Goal: Use online tool/utility: Utilize a website feature to perform a specific function

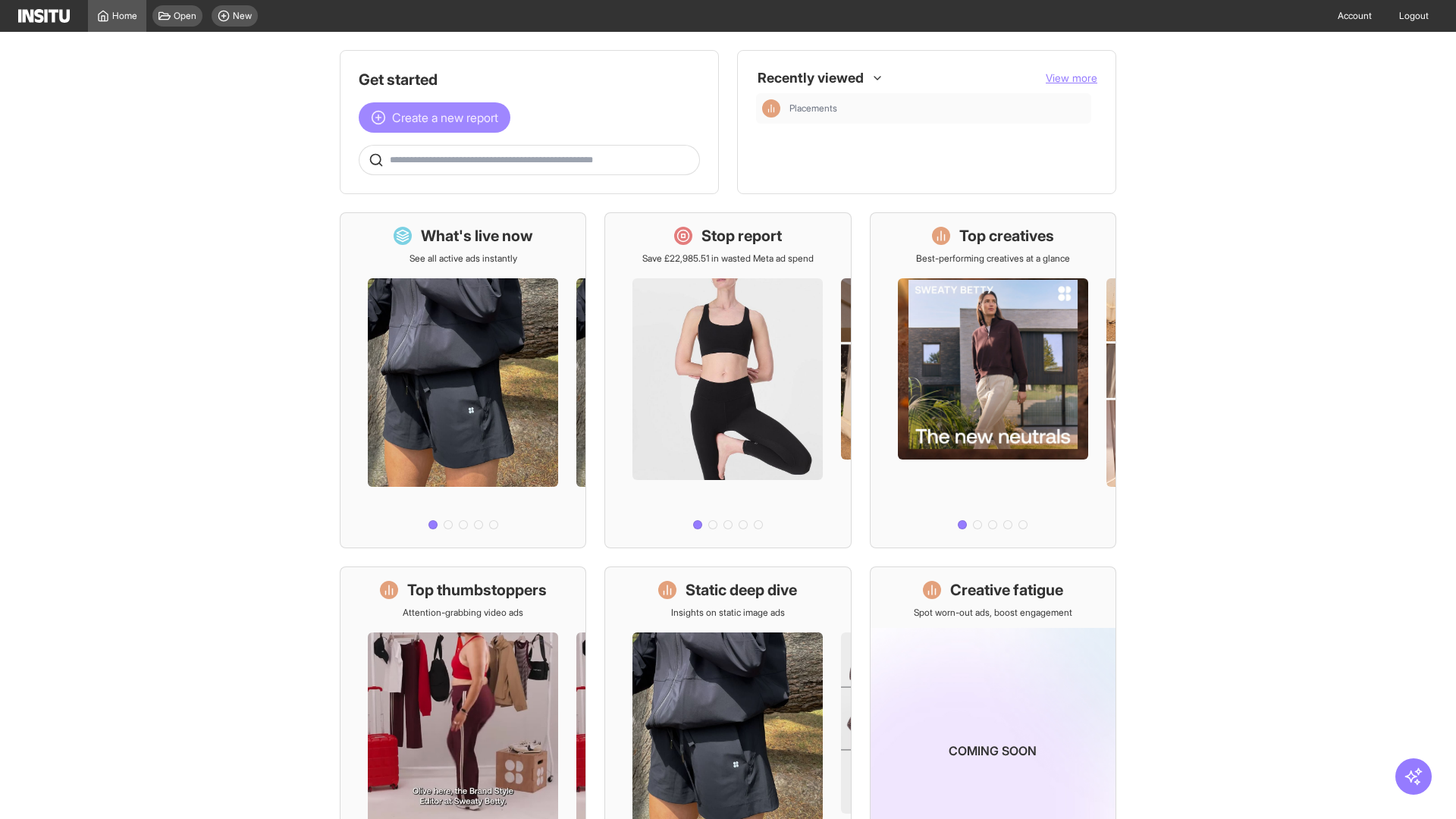
click at [438, 117] on span "Create a new report" at bounding box center [445, 117] width 106 height 18
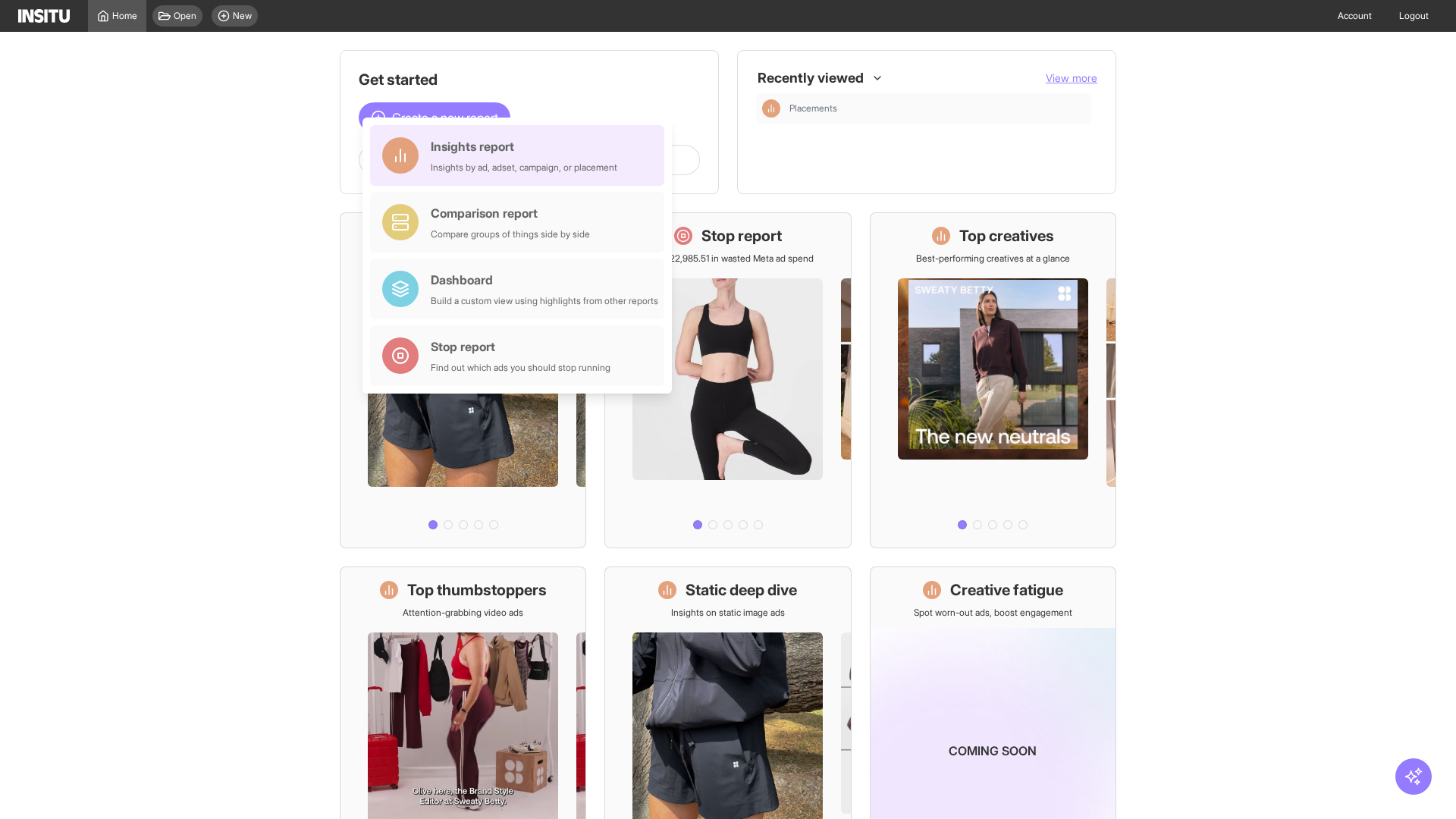
click at [521, 155] on div "Insights report Insights by ad, adset, campaign, or placement" at bounding box center [523, 155] width 187 height 36
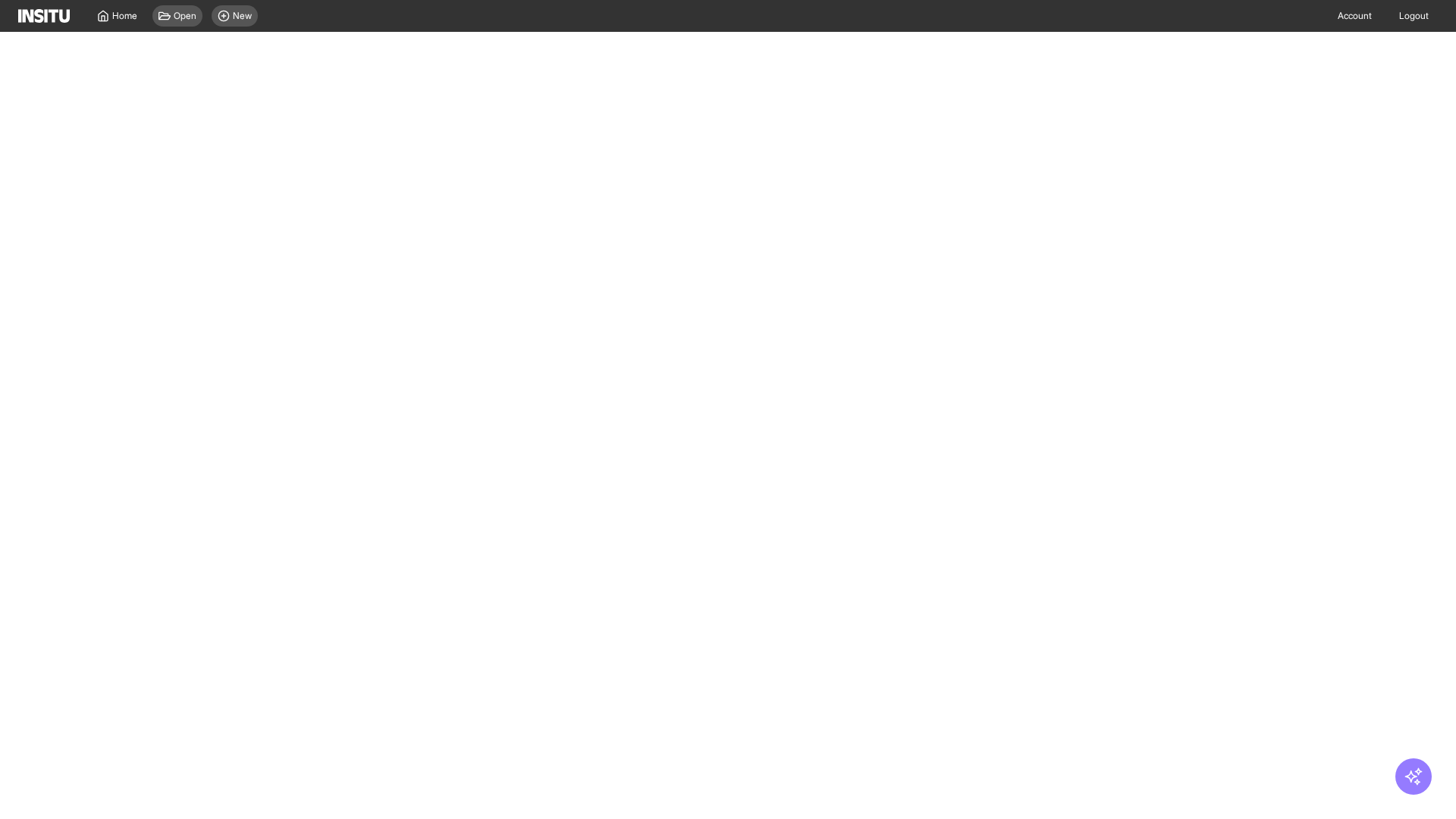
select select "**"
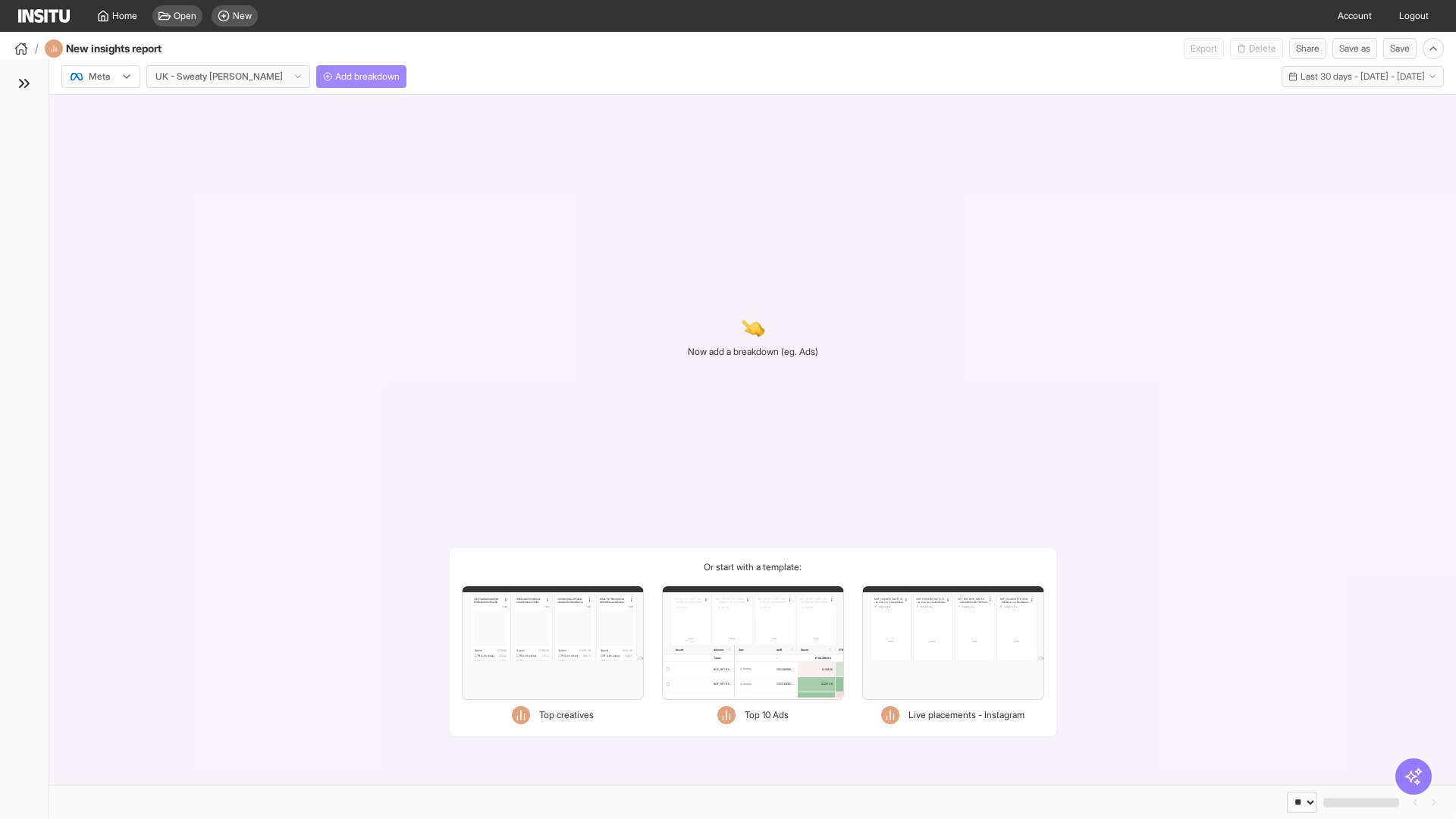
click at [335, 76] on span "Add breakdown" at bounding box center [367, 76] width 64 height 12
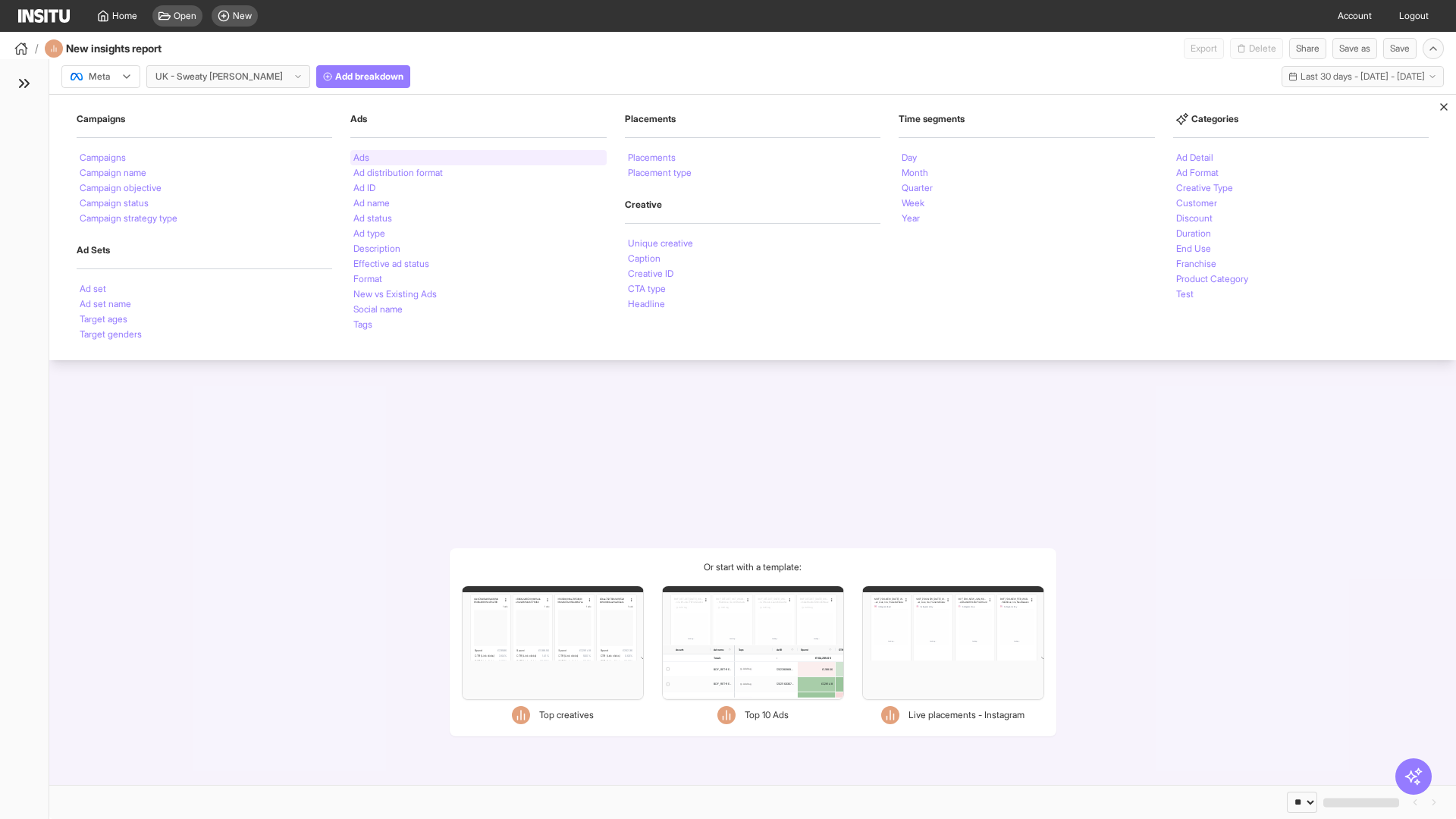
click at [361, 158] on li "Ads" at bounding box center [361, 157] width 16 height 9
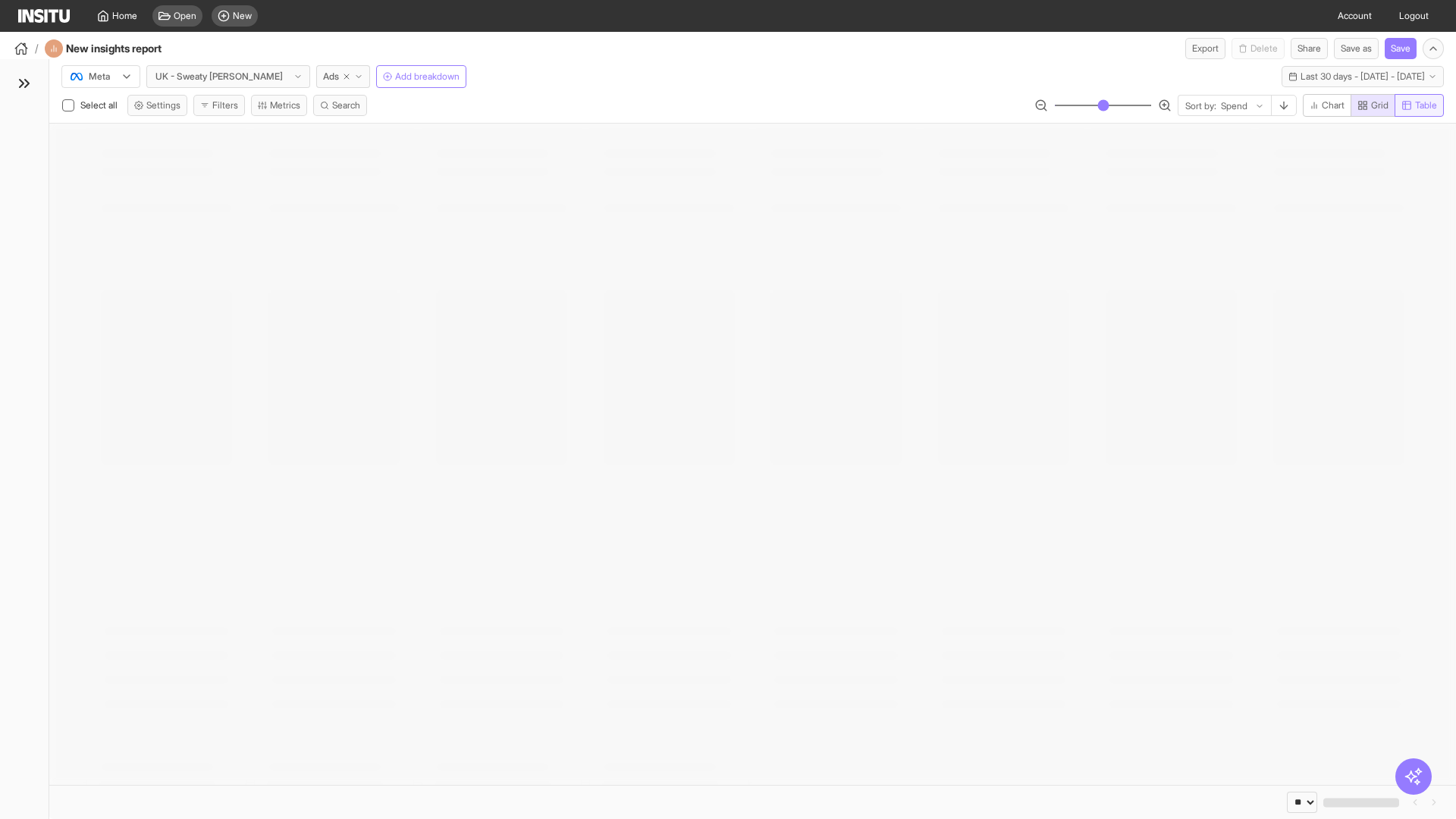
click at [1418, 105] on span "Table" at bounding box center [1426, 105] width 22 height 12
click at [1283, 105] on line "button" at bounding box center [1283, 105] width 0 height 7
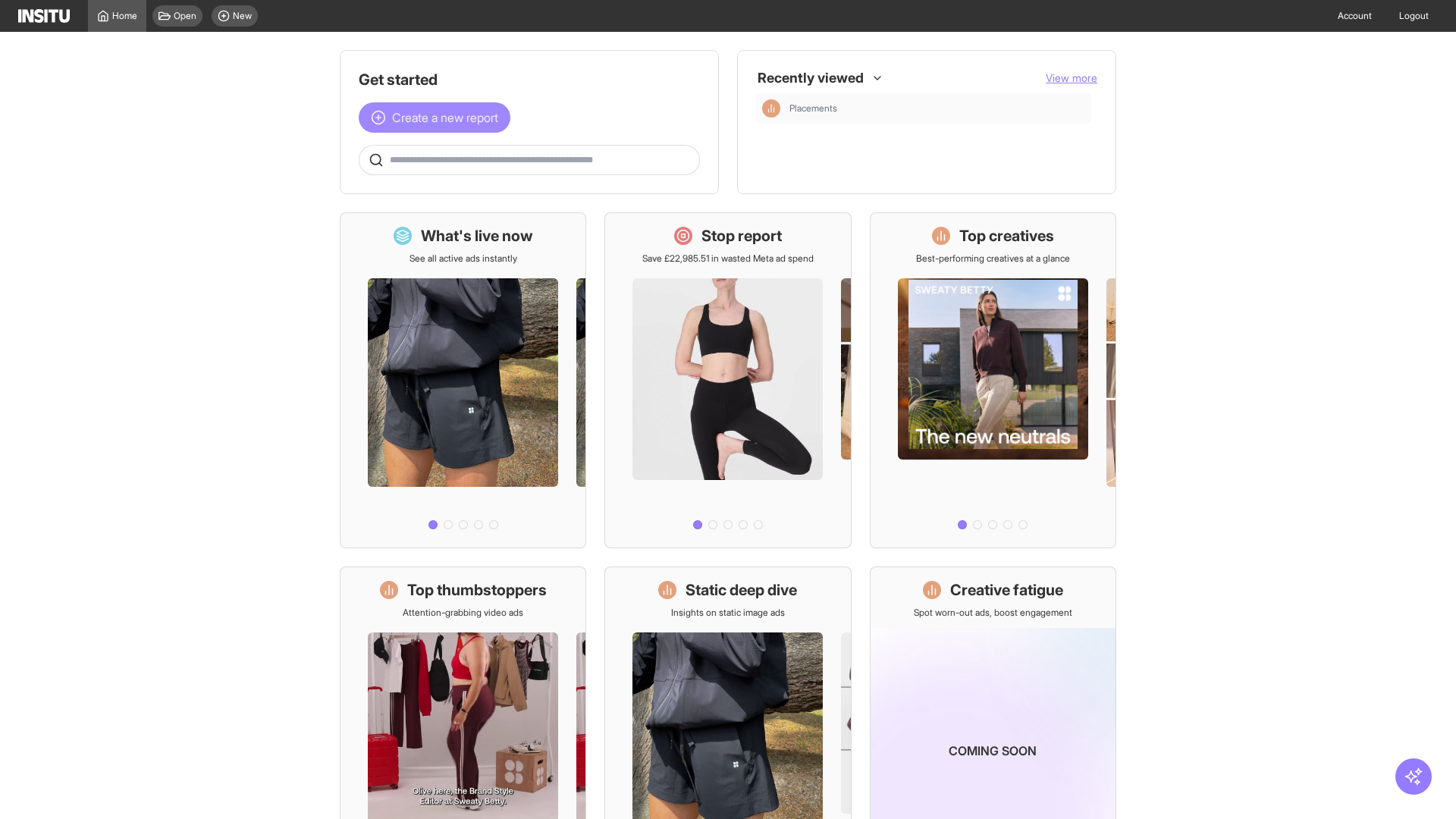
click at [438, 117] on span "Create a new report" at bounding box center [445, 117] width 106 height 18
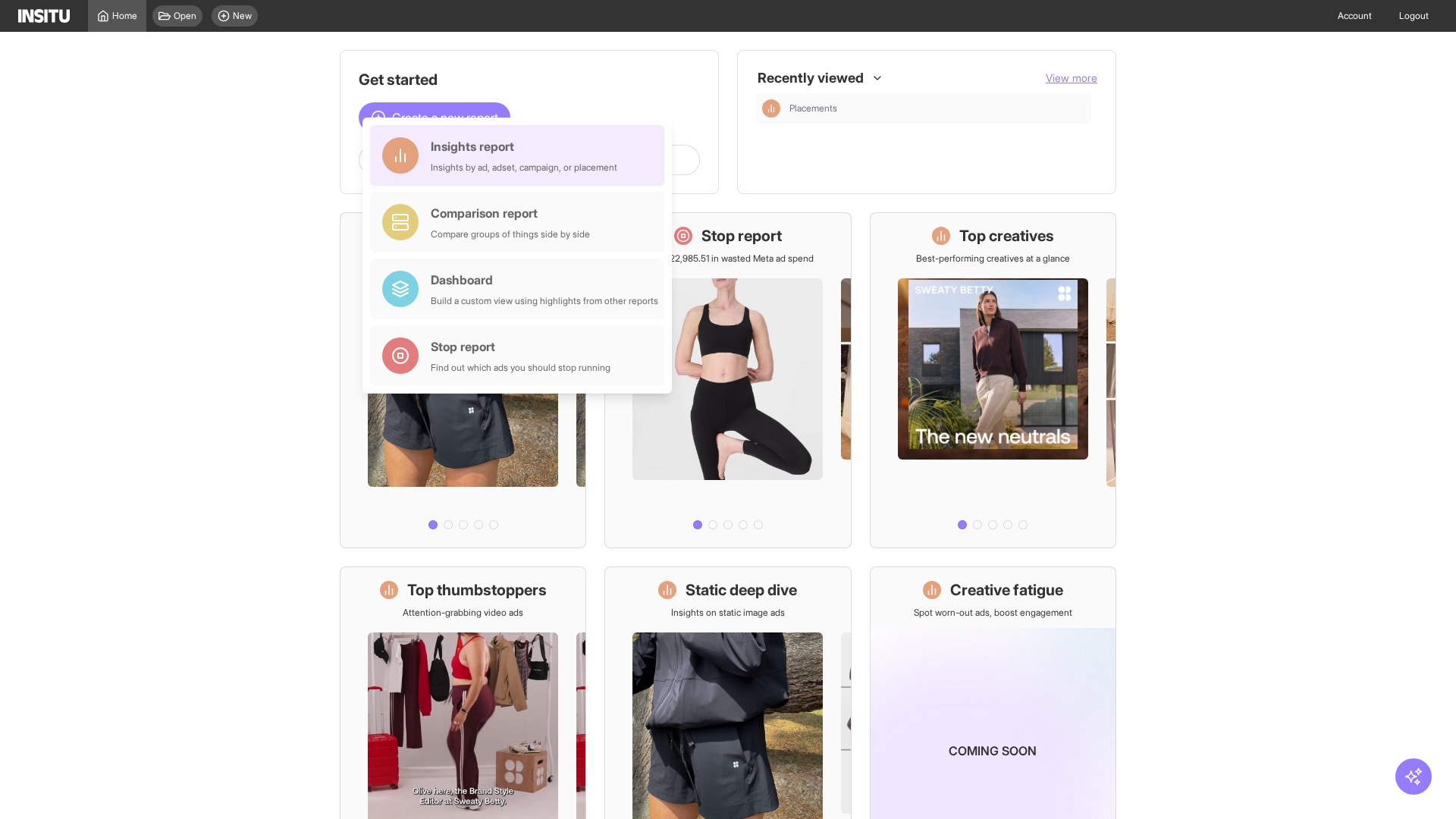
click at [521, 155] on div "Insights report Insights by ad, adset, campaign, or placement" at bounding box center [523, 155] width 187 height 36
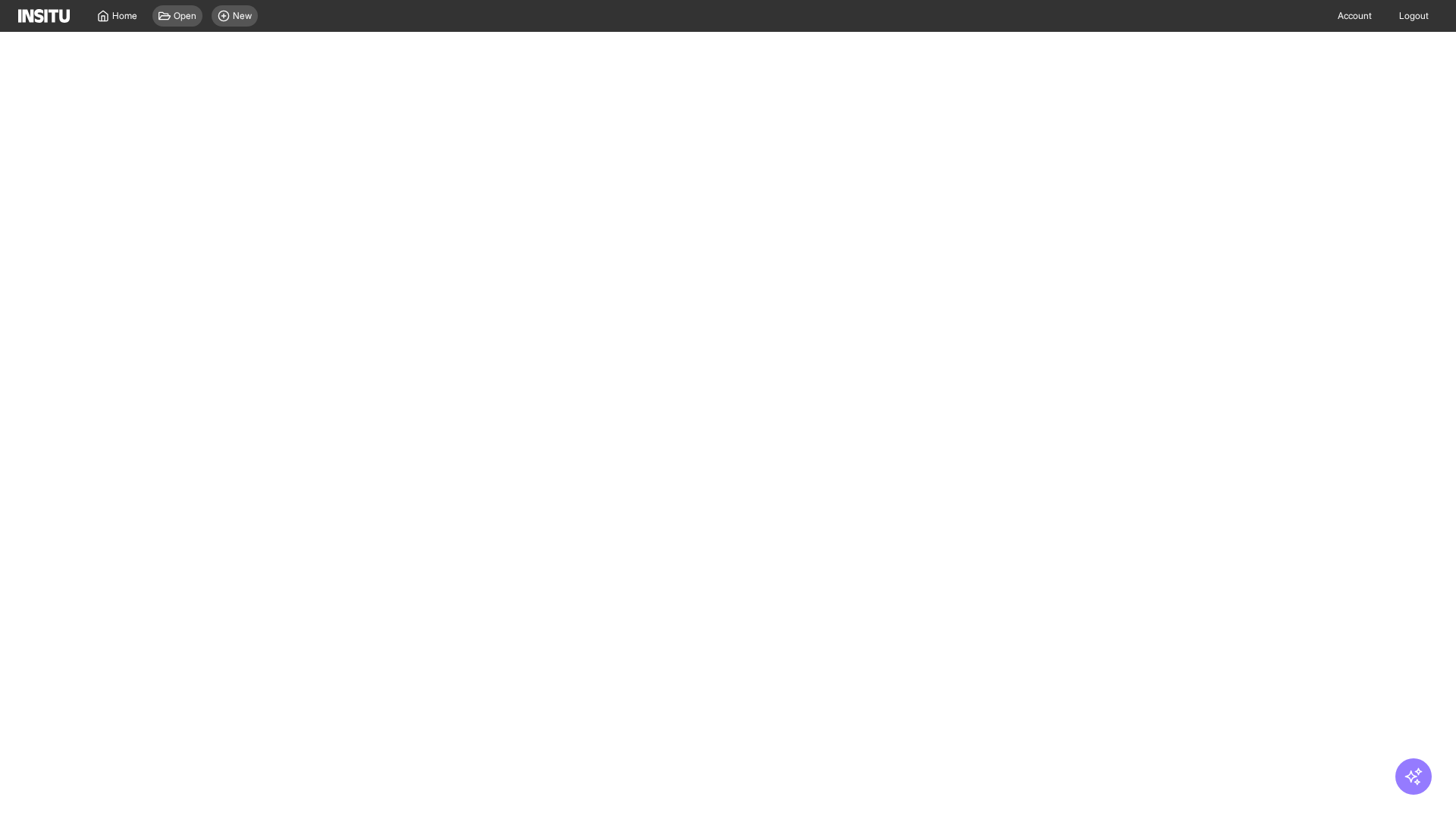
select select "**"
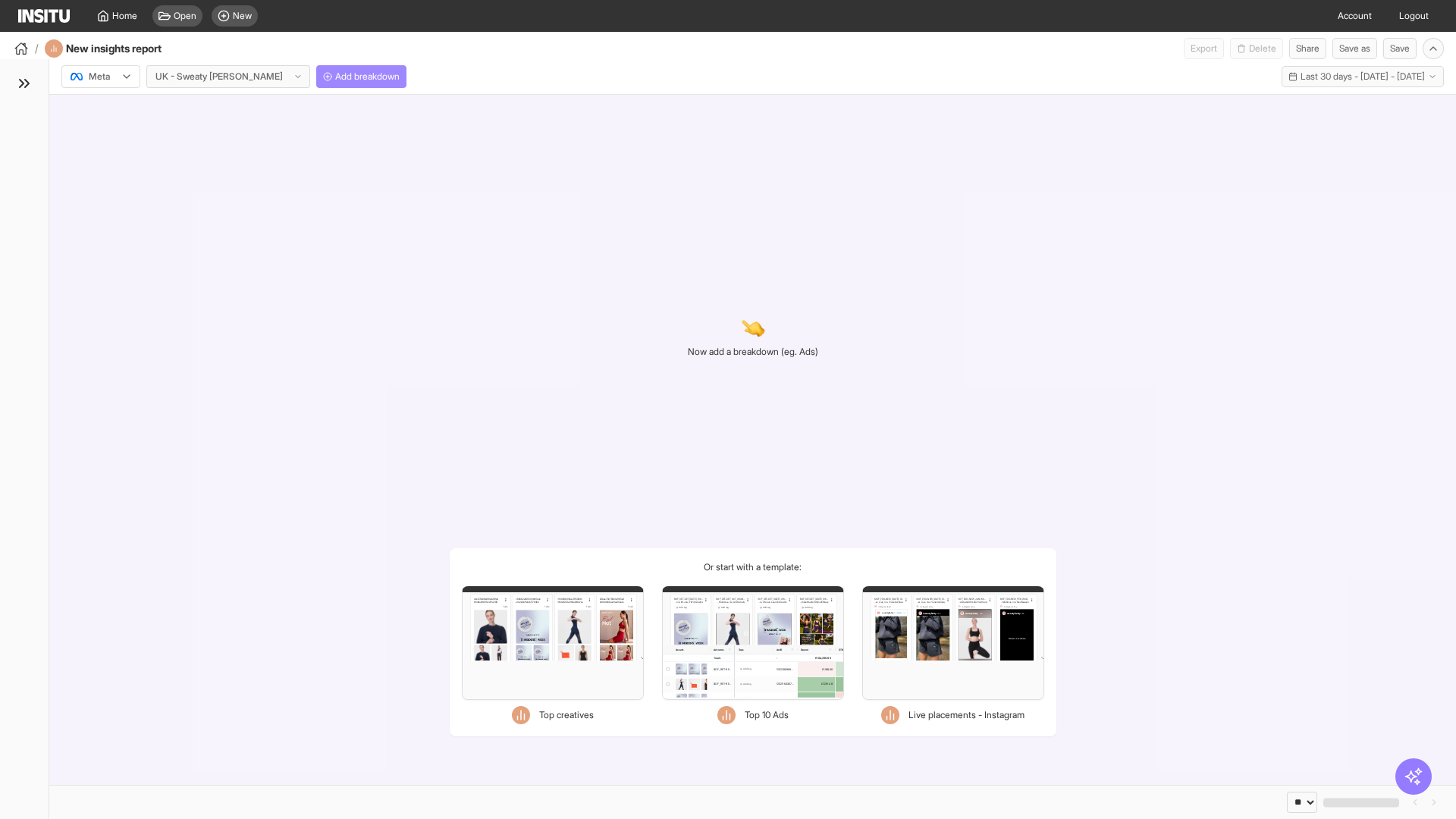
click at [335, 76] on span "Add breakdown" at bounding box center [367, 76] width 64 height 12
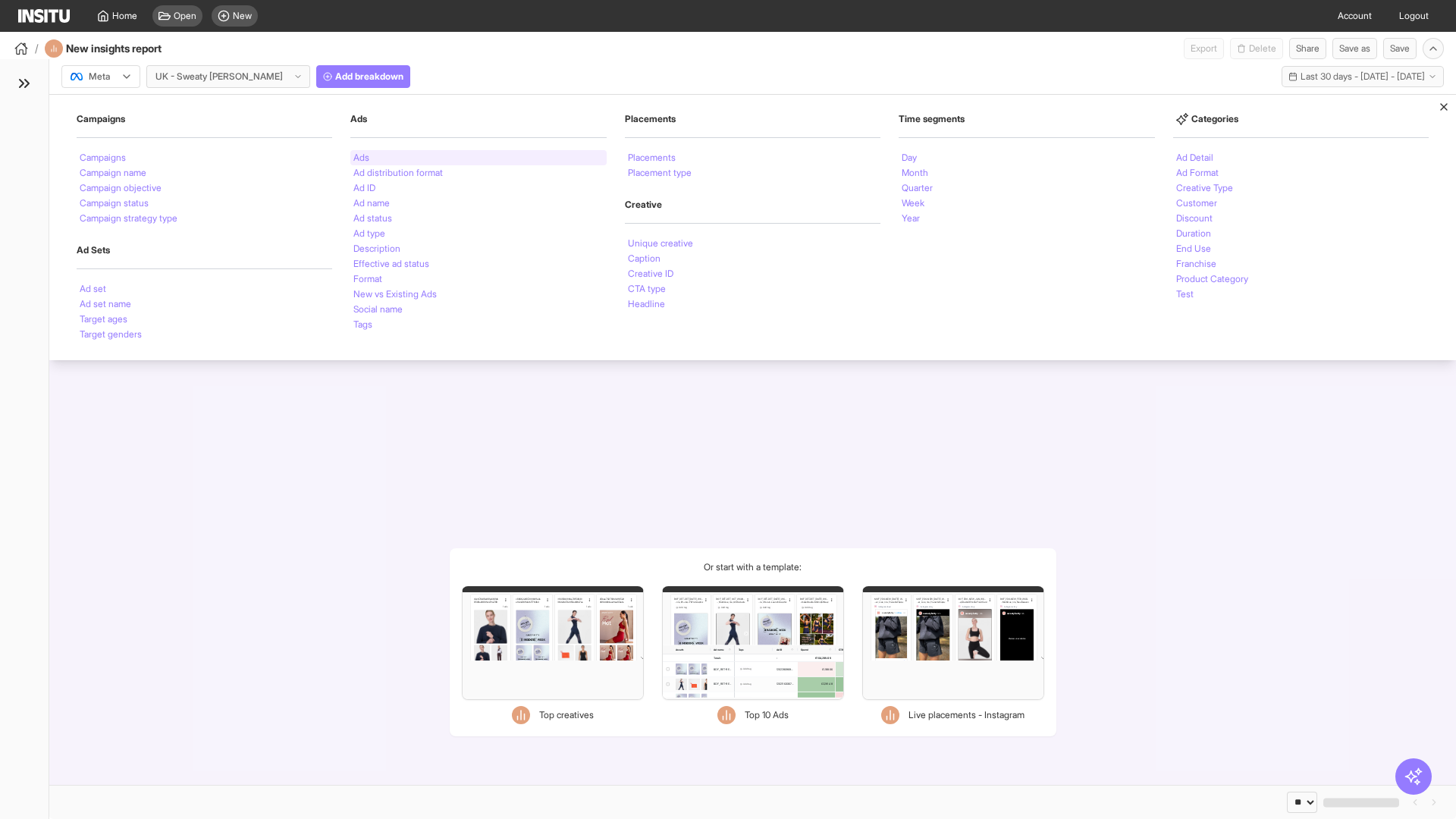
click at [361, 158] on li "Ads" at bounding box center [361, 157] width 16 height 9
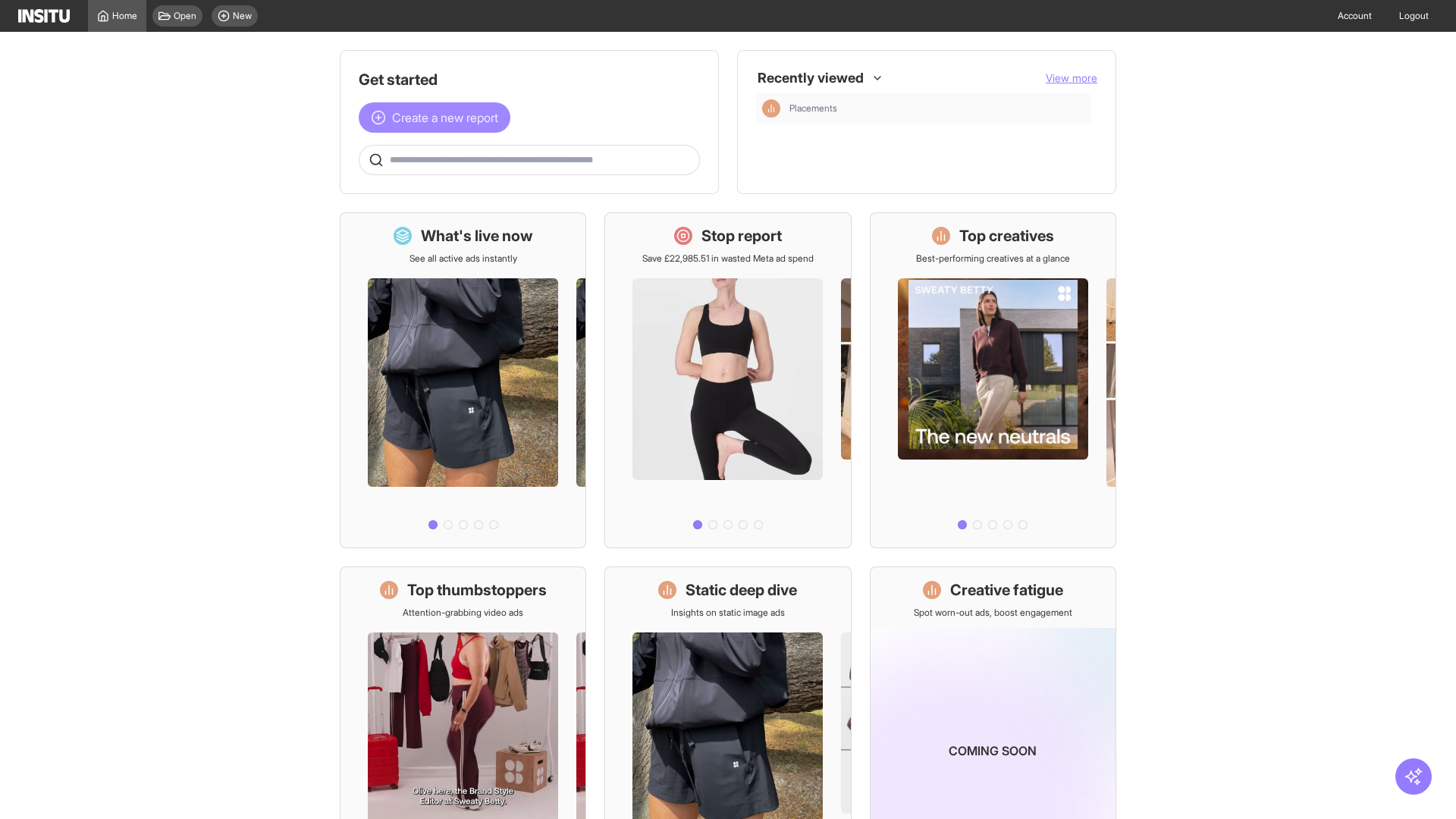
click at [438, 117] on span "Create a new report" at bounding box center [445, 117] width 106 height 18
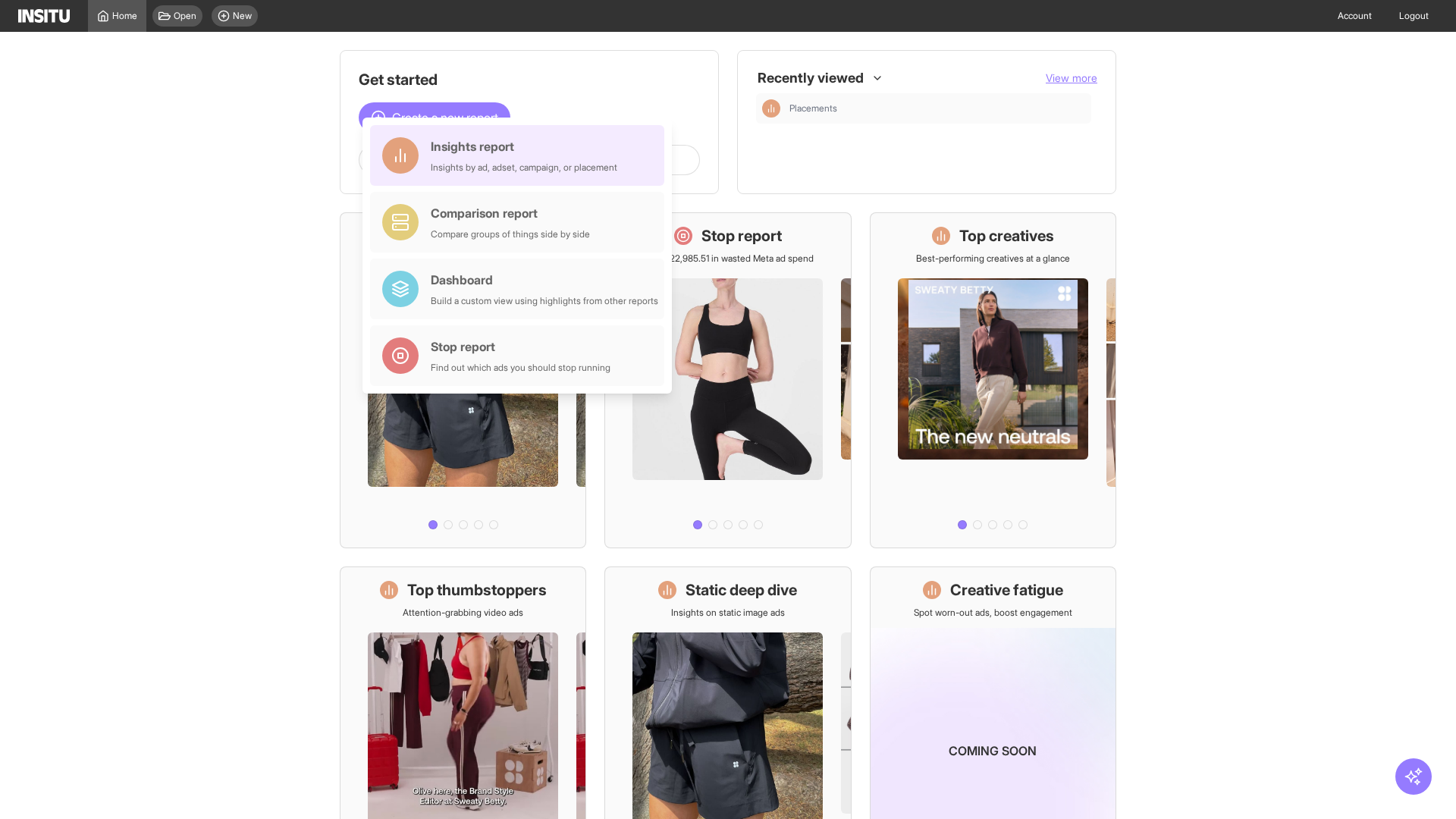
click at [521, 155] on div "Insights report Insights by ad, adset, campaign, or placement" at bounding box center [523, 155] width 187 height 36
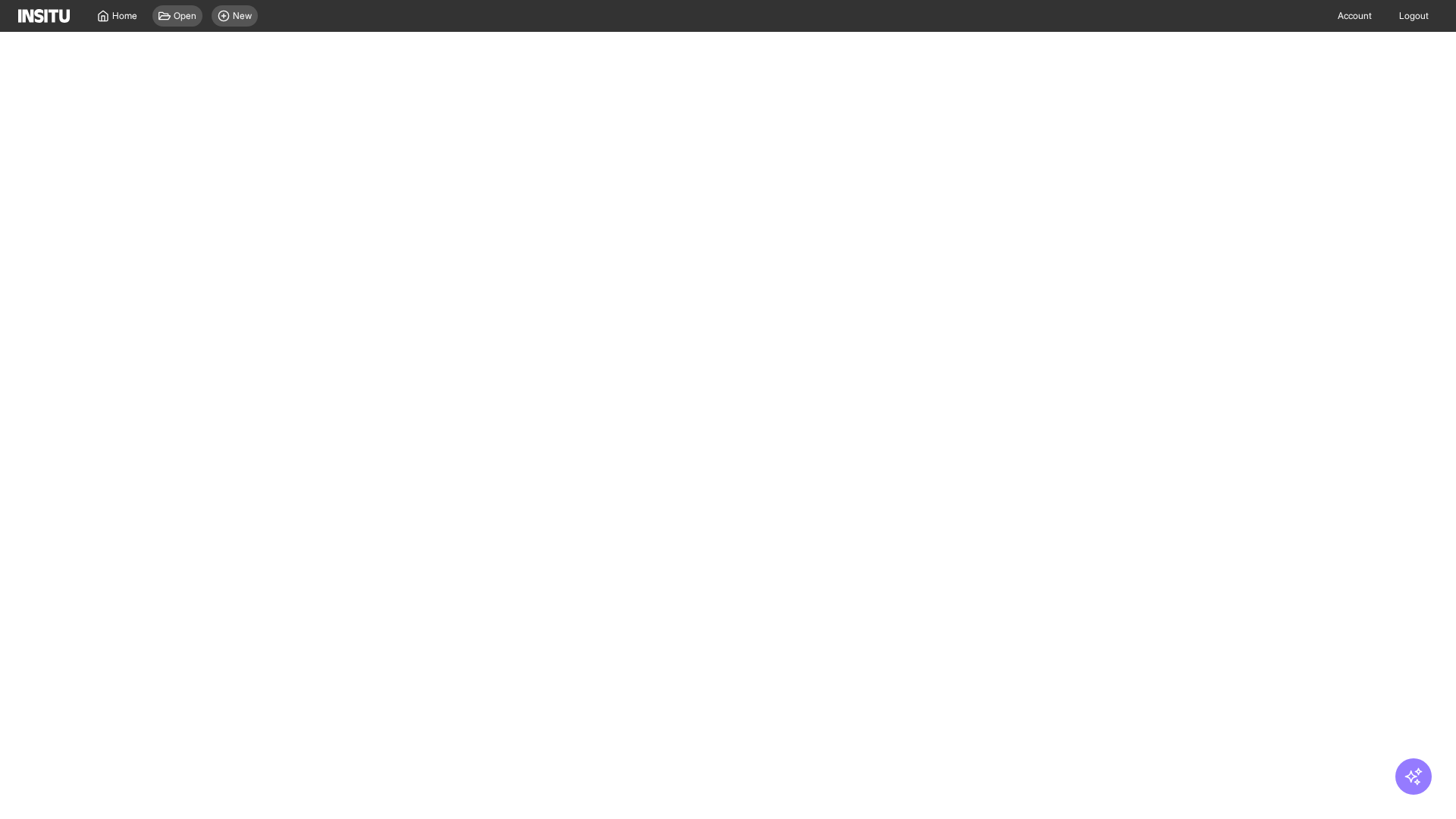
select select "**"
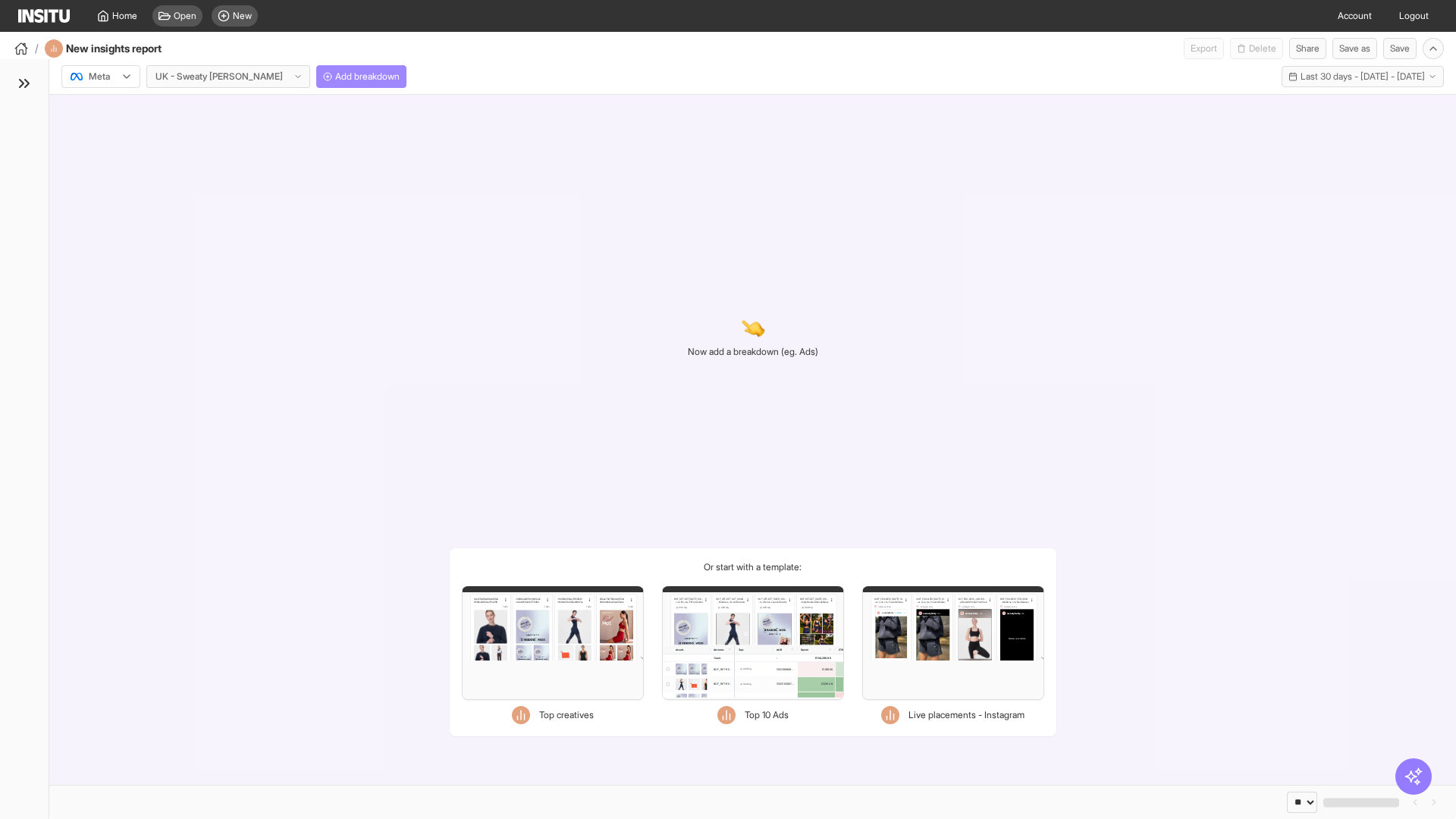
click at [335, 76] on span "Add breakdown" at bounding box center [367, 76] width 64 height 12
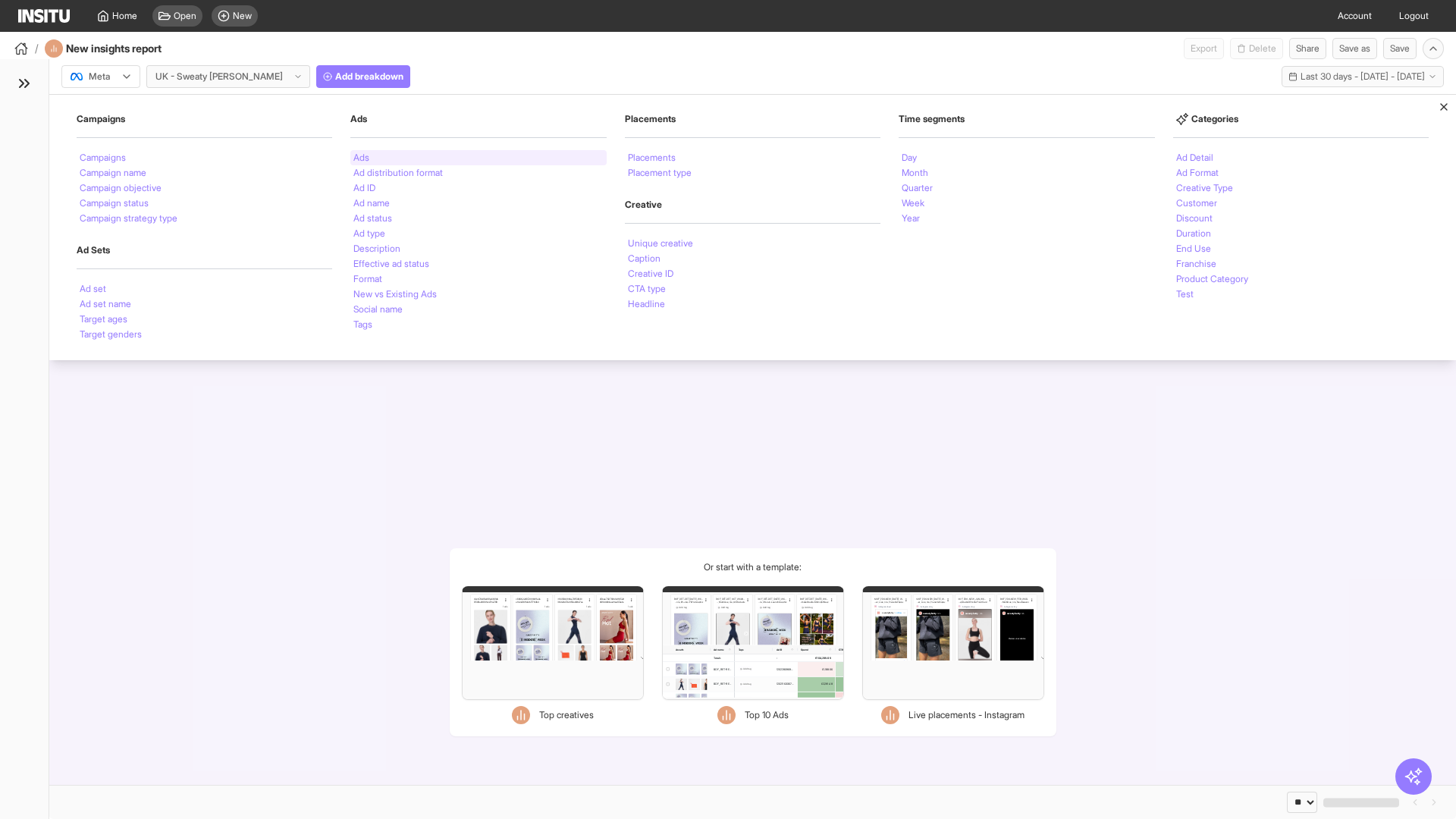
click at [361, 158] on li "Ads" at bounding box center [361, 157] width 16 height 9
